Goal: Task Accomplishment & Management: Manage account settings

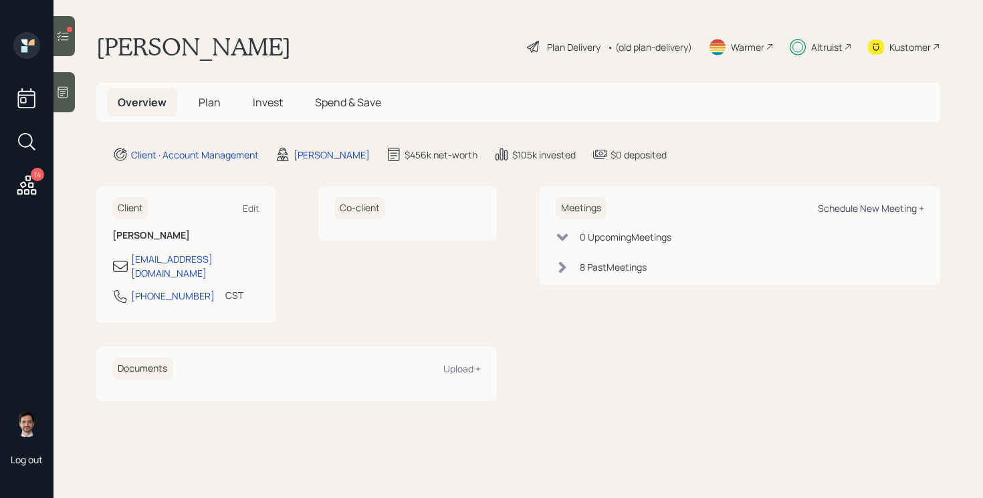
click at [864, 211] on div "Schedule New Meeting +" at bounding box center [871, 208] width 106 height 13
select select "ef6b64e1-8f62-4a74-b865-a7df4b35b836"
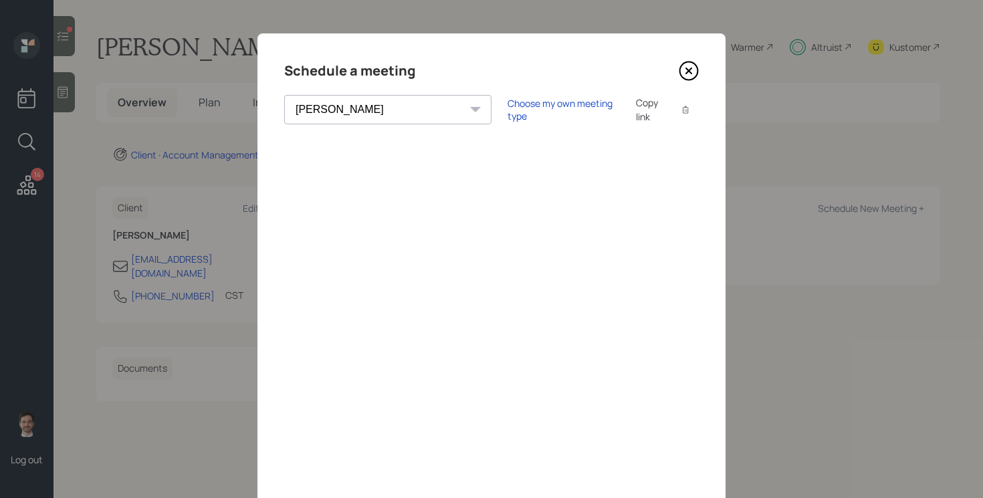
click at [688, 73] on icon at bounding box center [689, 71] width 20 height 20
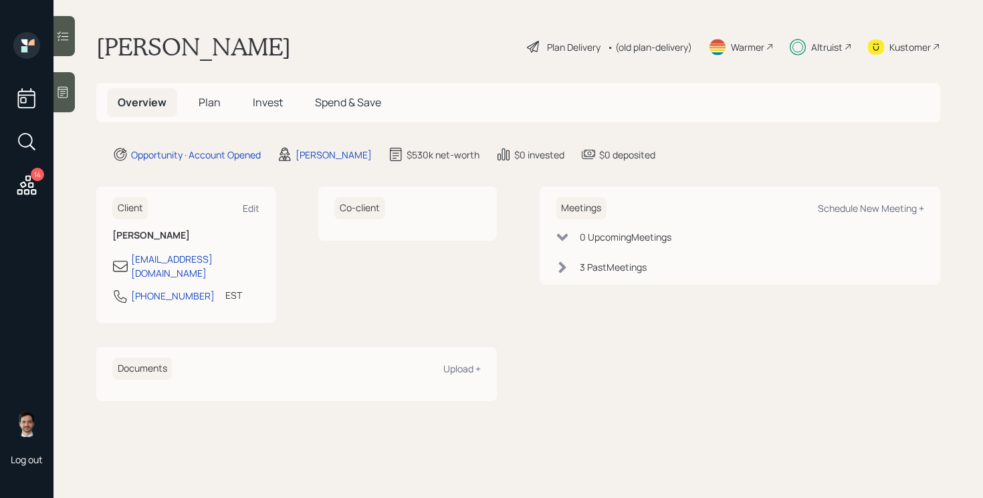
click at [28, 194] on icon at bounding box center [26, 184] width 19 height 19
